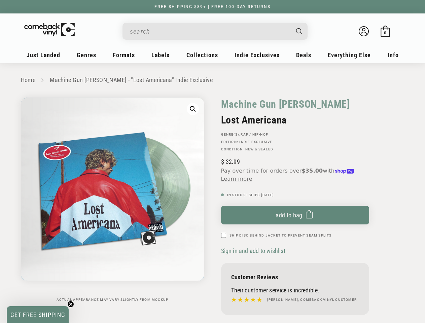
click at [213, 161] on div "Machine Gun [PERSON_NAME] Lost Americana GENRE(S): Rap / Hip-Hop Edition: Indie…" at bounding box center [309, 208] width 192 height 221
click at [210, 31] on input "When autocomplete results are available use up and down arrows to review and en…" at bounding box center [209, 32] width 159 height 14
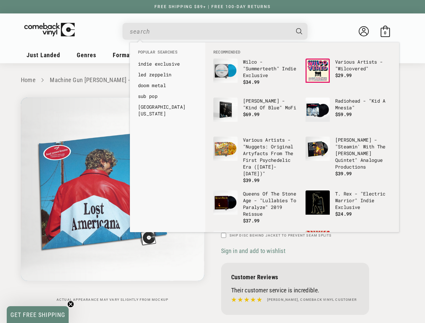
click at [193, 109] on link "[GEOGRAPHIC_DATA][US_STATE]" at bounding box center [167, 110] width 59 height 13
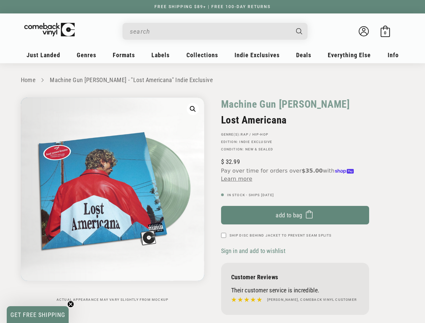
click at [295, 215] on span "Add to bag" at bounding box center [288, 215] width 27 height 7
click at [254, 251] on span "Sign in and add to wishlist" at bounding box center [253, 250] width 64 height 7
click at [38, 314] on span "GET FREE SHIPPING" at bounding box center [37, 314] width 55 height 7
click at [71, 319] on icon "Close teaser" at bounding box center [70, 320] width 3 height 3
